Goal: Navigation & Orientation: Find specific page/section

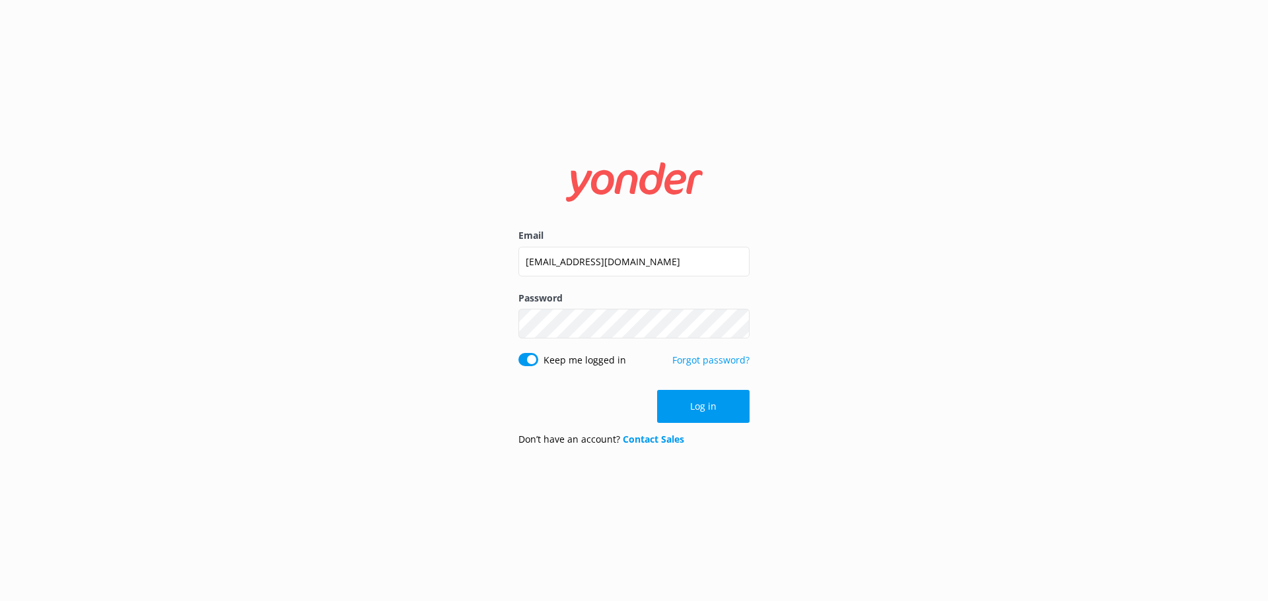
click at [706, 410] on button "Log in" at bounding box center [703, 406] width 92 height 33
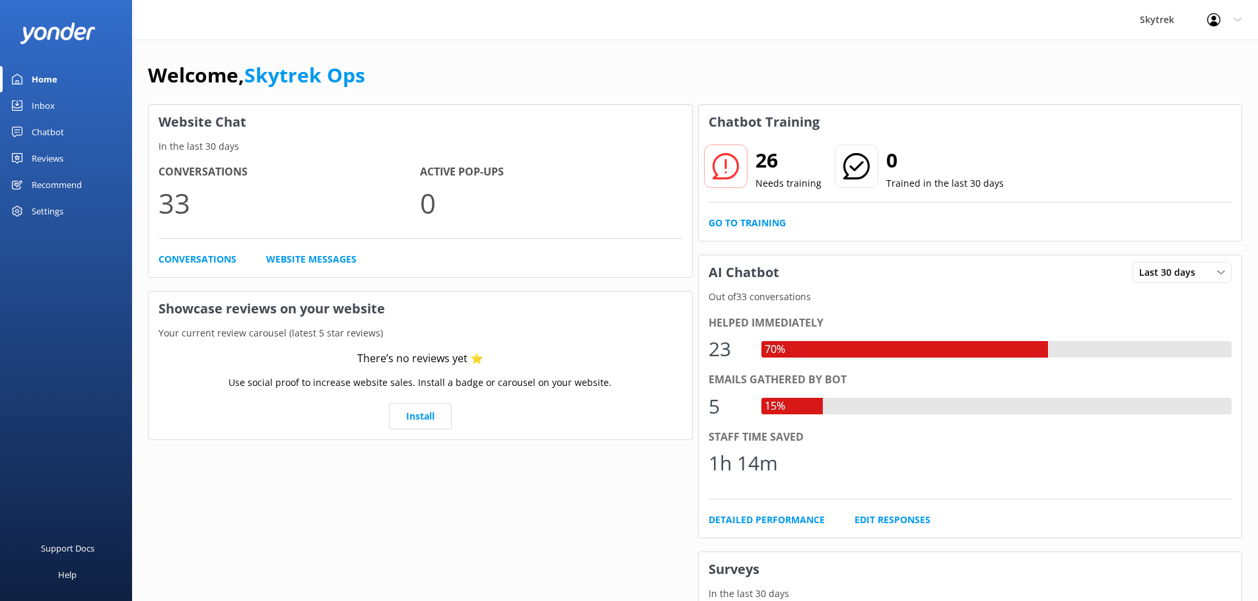
click at [48, 96] on div "Inbox" at bounding box center [43, 105] width 23 height 26
